Goal: Information Seeking & Learning: Learn about a topic

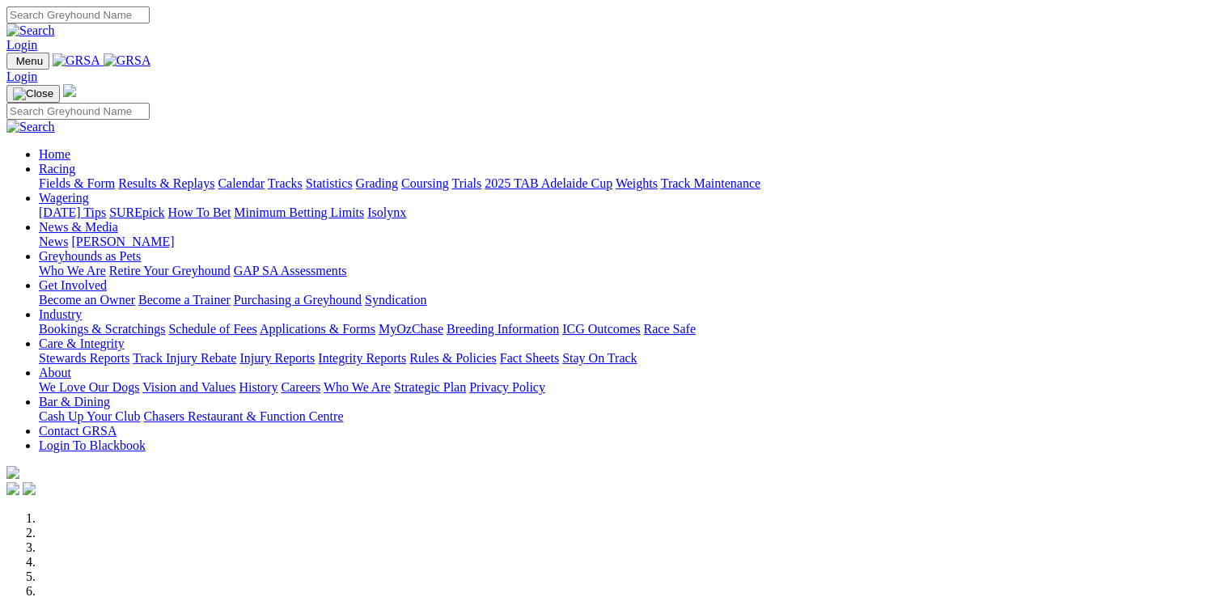
click at [75, 162] on link "Racing" at bounding box center [57, 169] width 36 height 14
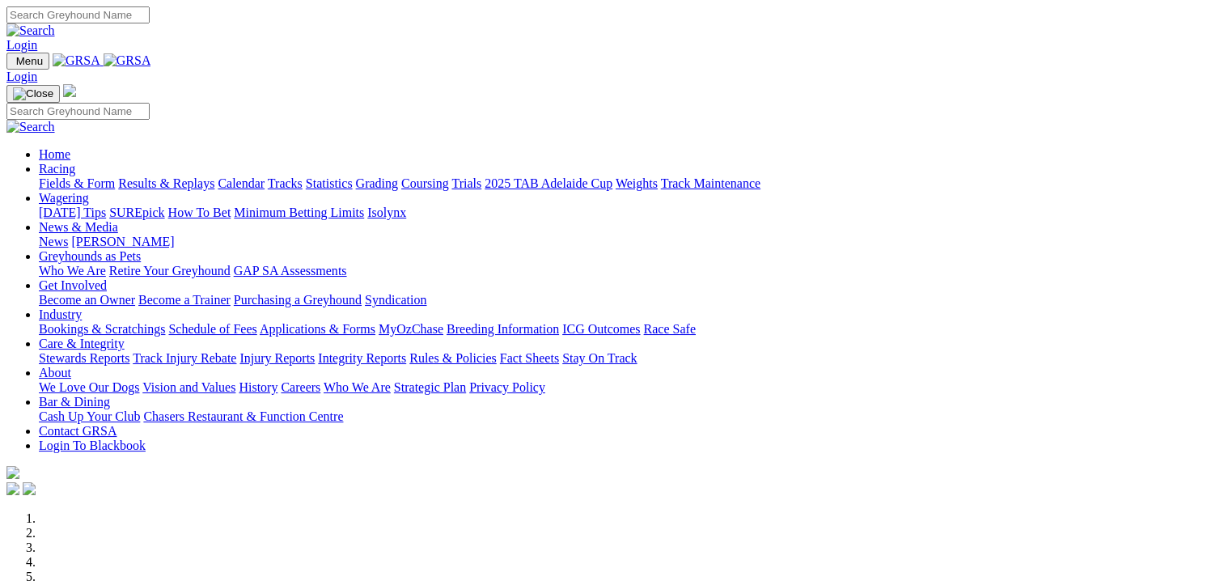
click at [58, 176] on link "Fields & Form" at bounding box center [77, 183] width 76 height 14
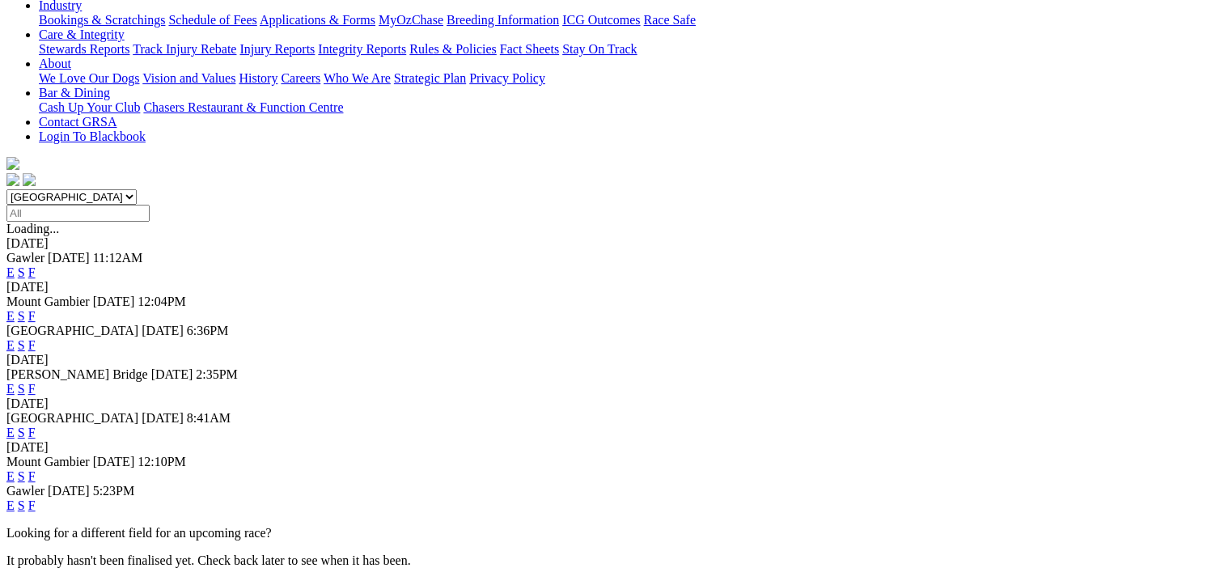
scroll to position [340, 0]
click at [36, 424] on link "F" at bounding box center [31, 431] width 7 height 14
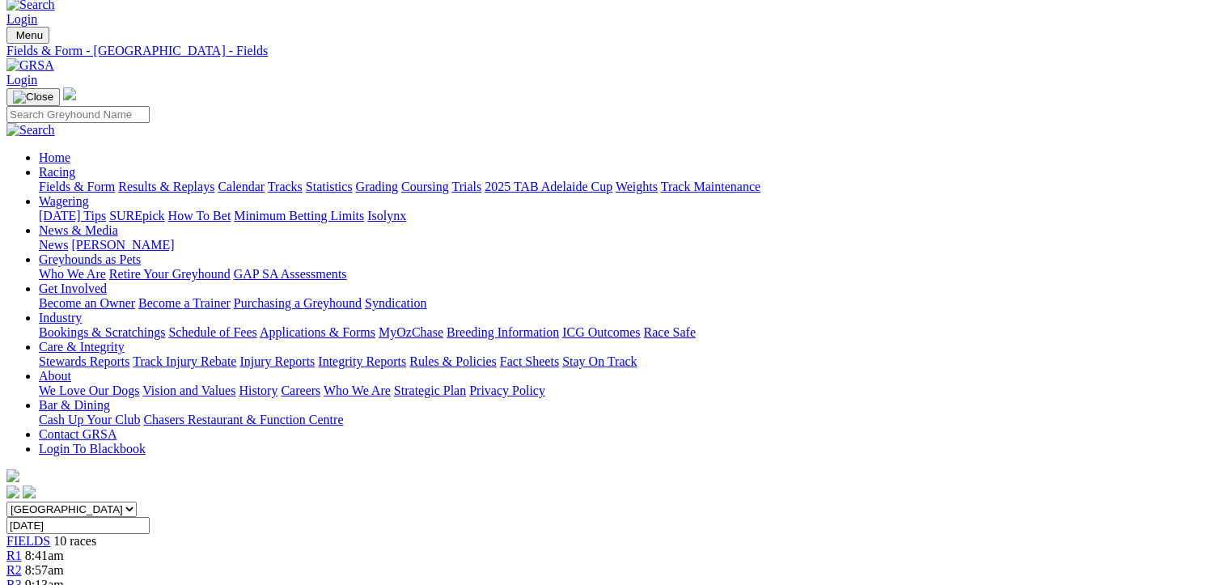
scroll to position [0, 68]
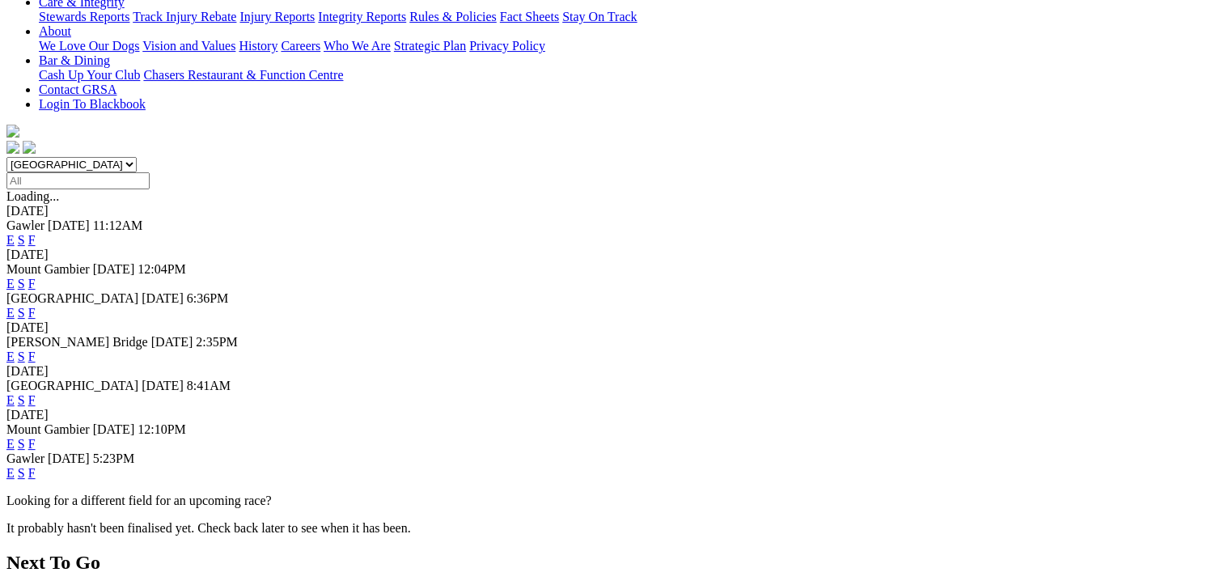
scroll to position [371, 52]
click at [36, 465] on link "F" at bounding box center [31, 472] width 7 height 14
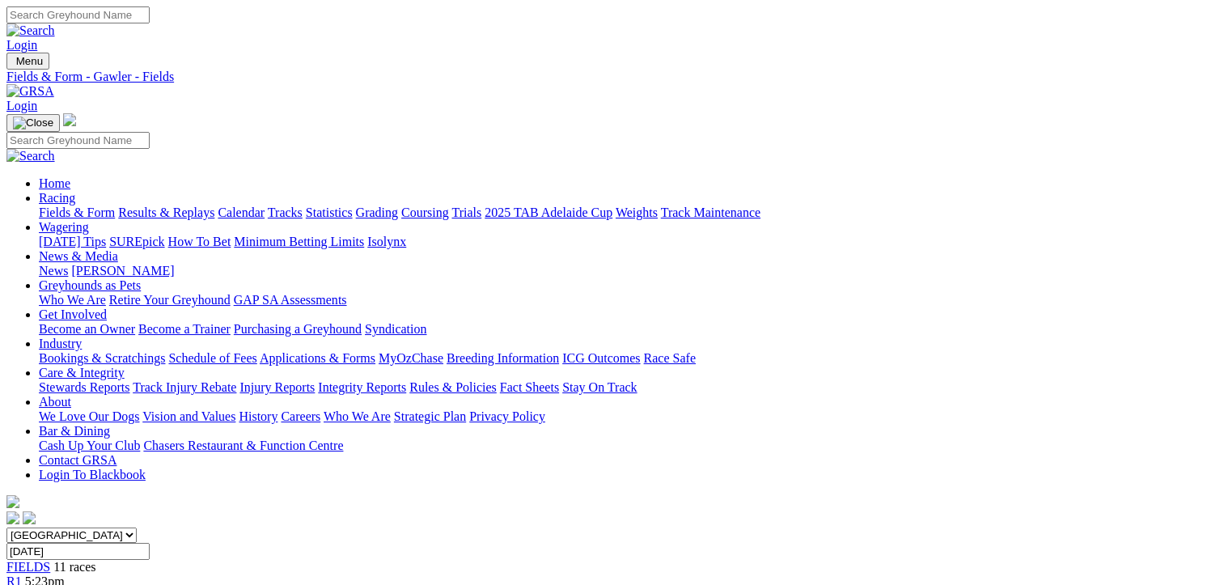
drag, startPoint x: 1118, startPoint y: 361, endPoint x: 789, endPoint y: 361, distance: 328.6
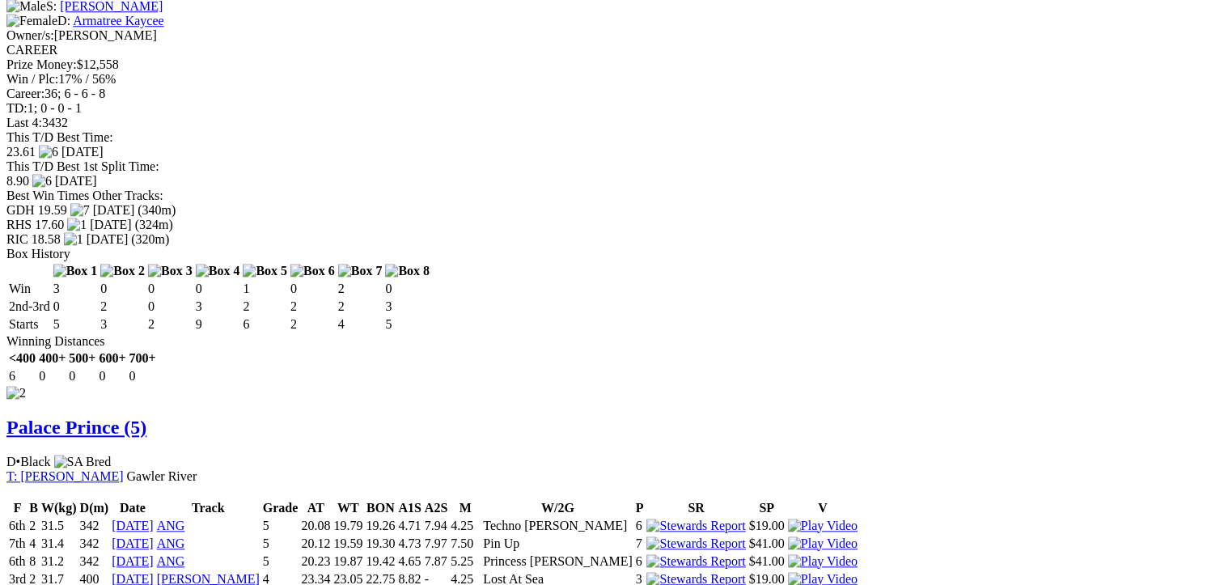
scroll to position [1636, 68]
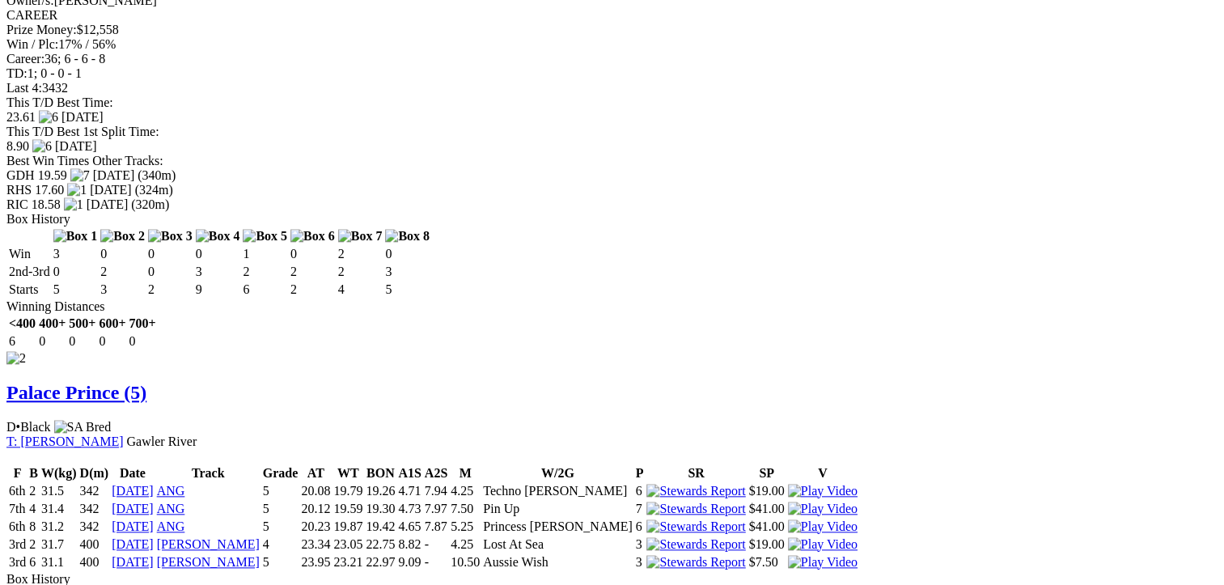
scroll to position [1667, 68]
